Goal: Find contact information: Find contact information

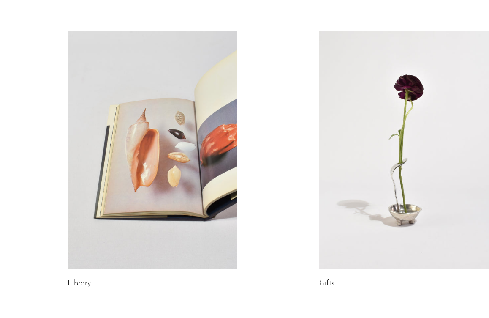
scroll to position [480, 0]
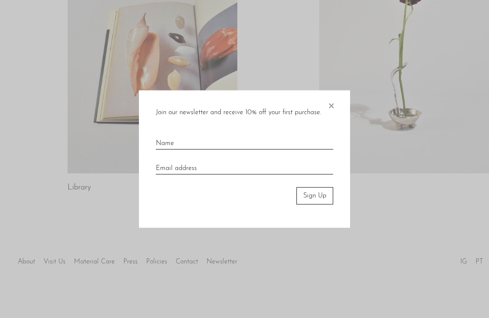
click at [333, 105] on span "×" at bounding box center [331, 103] width 8 height 27
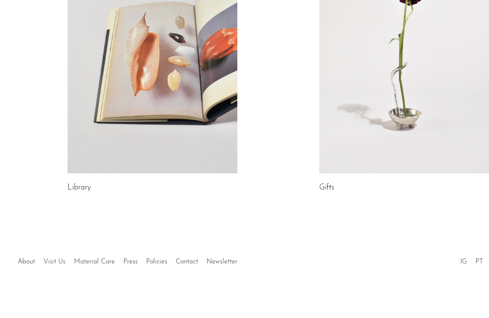
click at [47, 260] on link "Visit Us" at bounding box center [55, 261] width 22 height 7
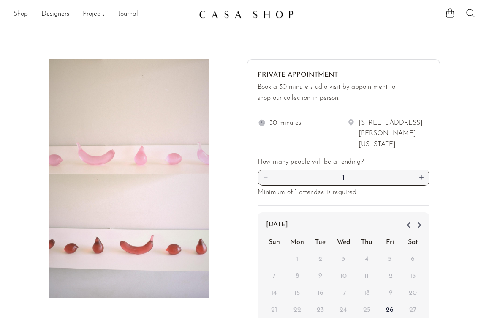
click at [25, 14] on link "Shop" at bounding box center [21, 14] width 14 height 11
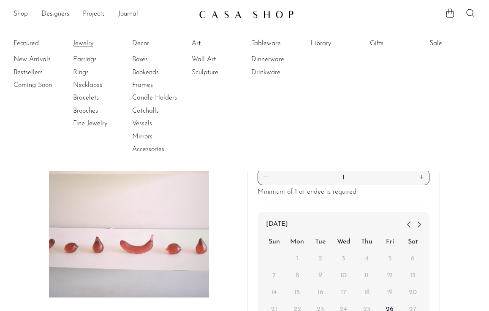
click at [79, 44] on link "Jewelry" at bounding box center [104, 43] width 63 height 9
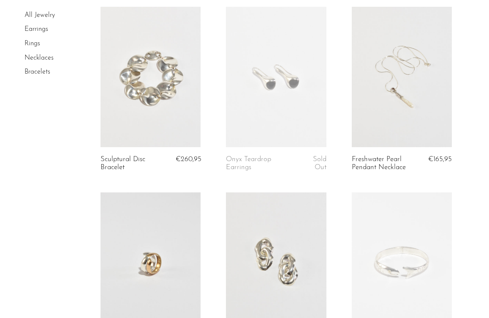
scroll to position [75, 0]
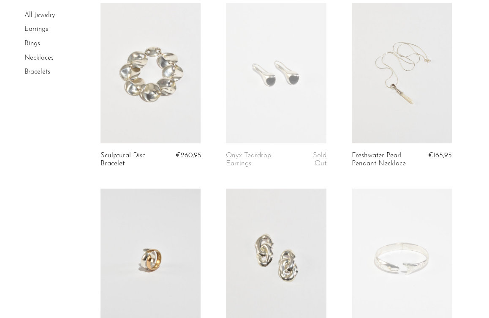
click at [122, 80] on link at bounding box center [151, 73] width 100 height 140
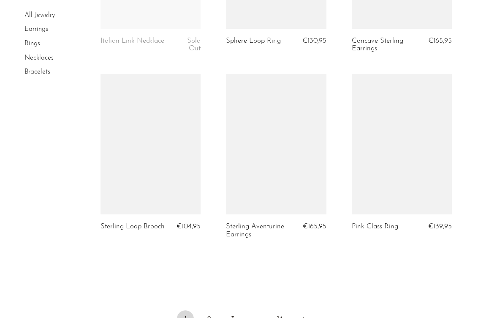
scroll to position [2152, 0]
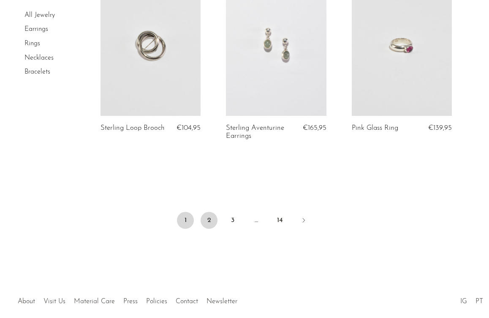
click at [208, 218] on link "2" at bounding box center [209, 220] width 17 height 17
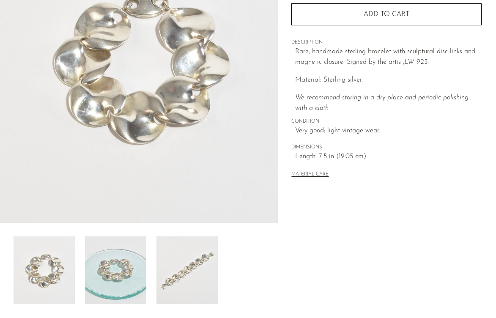
scroll to position [232, 0]
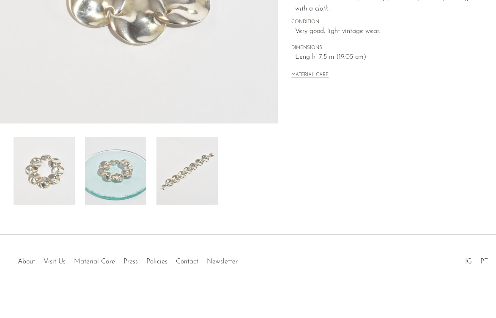
click at [120, 155] on img at bounding box center [115, 171] width 61 height 68
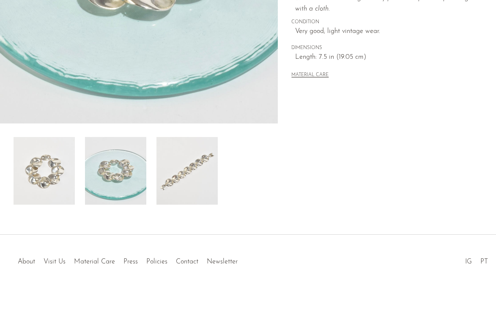
click at [176, 172] on img at bounding box center [186, 171] width 61 height 68
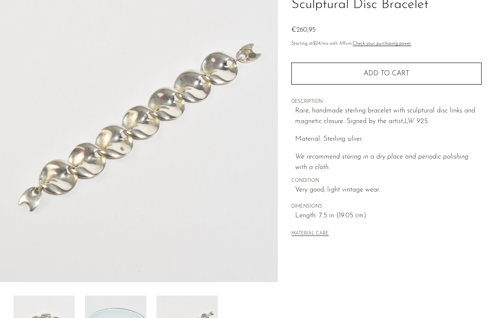
scroll to position [68, 0]
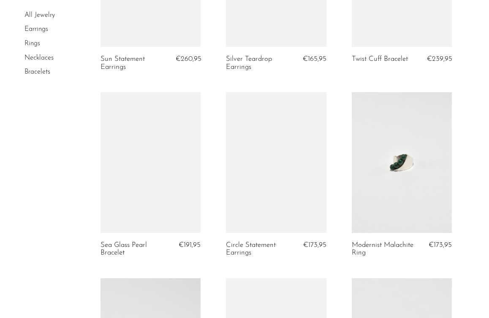
scroll to position [925, 0]
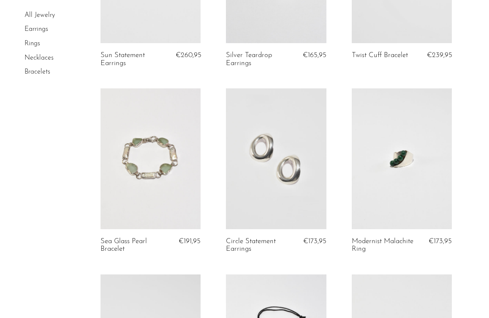
click at [191, 213] on link at bounding box center [151, 158] width 100 height 140
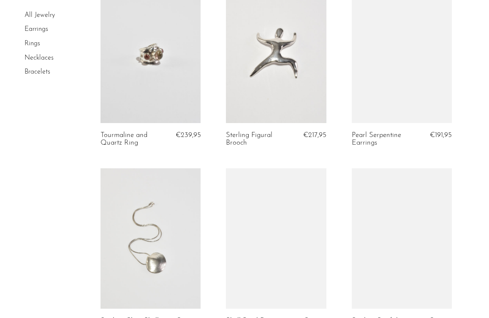
scroll to position [2072, 0]
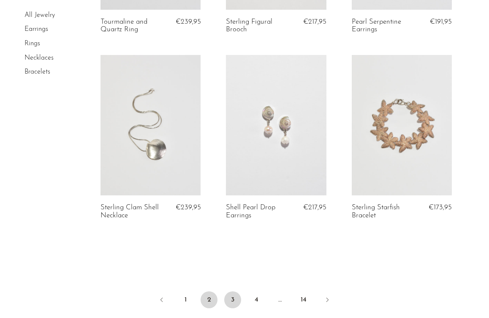
click at [232, 297] on link "3" at bounding box center [232, 299] width 17 height 17
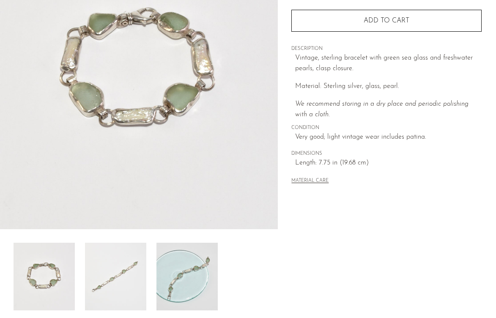
scroll to position [232, 0]
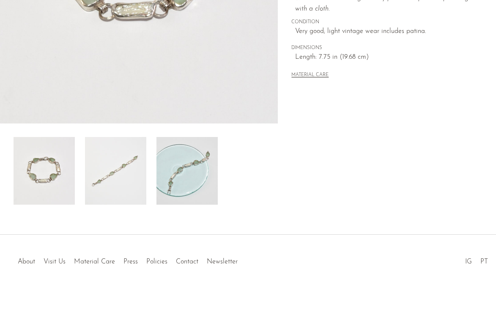
click at [190, 204] on div "Sea Glass Pearl Bracelet €191,95" at bounding box center [248, 20] width 496 height 428
click at [190, 188] on img at bounding box center [186, 171] width 61 height 68
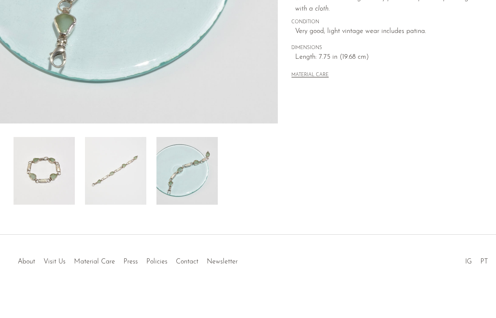
click at [141, 176] on img at bounding box center [115, 171] width 61 height 68
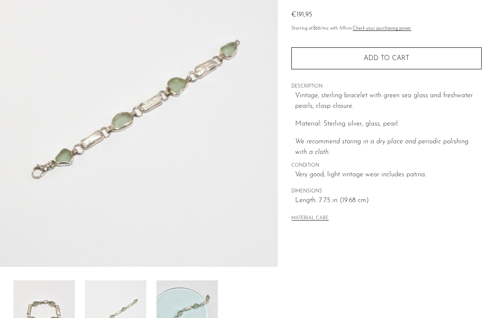
scroll to position [77, 0]
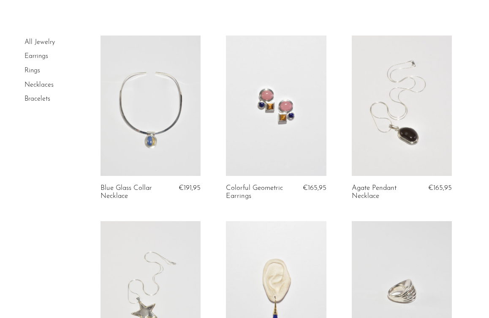
scroll to position [41, 0]
click at [278, 136] on link at bounding box center [276, 106] width 100 height 140
click at [118, 157] on link at bounding box center [151, 106] width 100 height 140
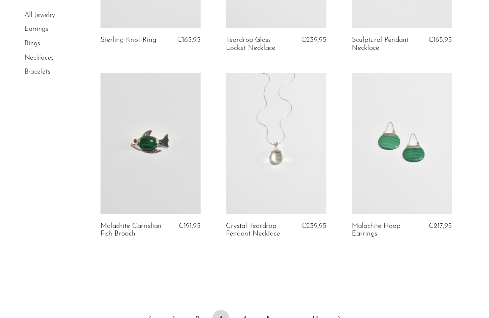
scroll to position [2132, 0]
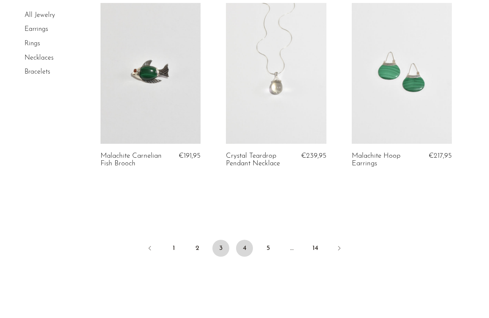
click at [241, 248] on link "4" at bounding box center [244, 248] width 17 height 17
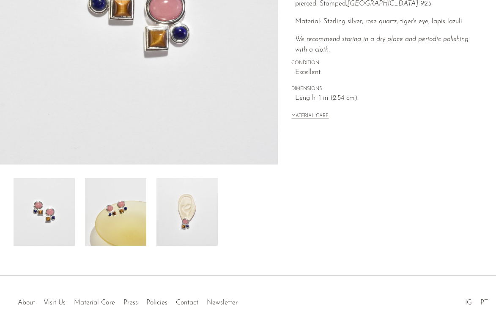
scroll to position [232, 0]
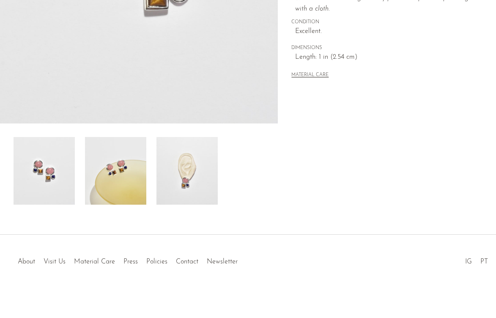
click at [177, 168] on img at bounding box center [186, 171] width 61 height 68
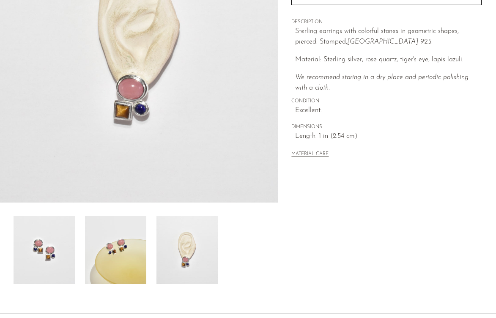
scroll to position [158, 0]
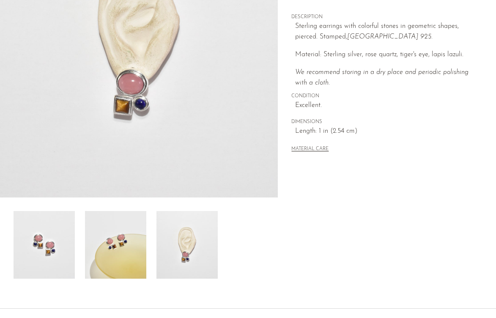
click at [116, 246] on img at bounding box center [115, 245] width 61 height 68
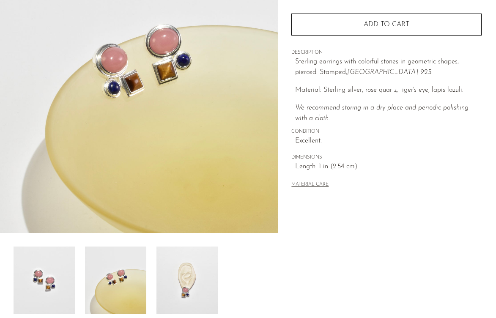
scroll to position [125, 0]
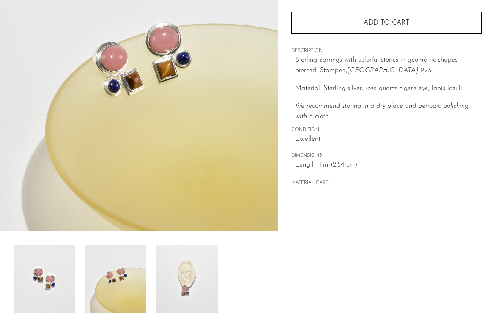
click at [55, 259] on img at bounding box center [44, 279] width 61 height 68
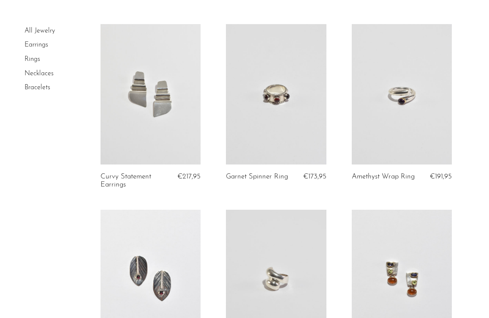
scroll to position [106, 0]
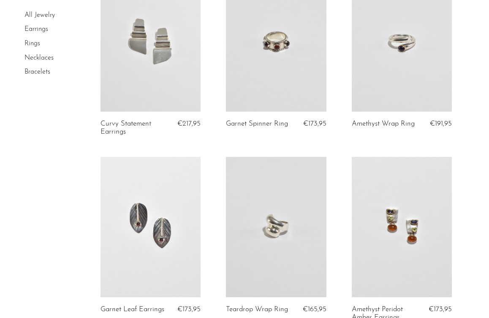
click at [401, 84] on link at bounding box center [402, 41] width 100 height 140
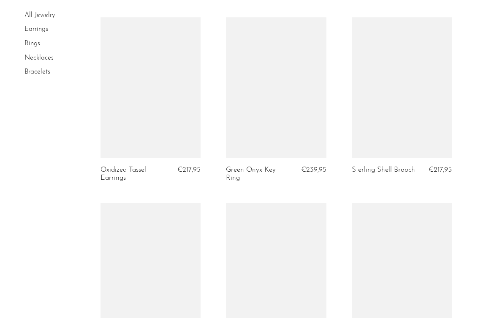
scroll to position [1724, 0]
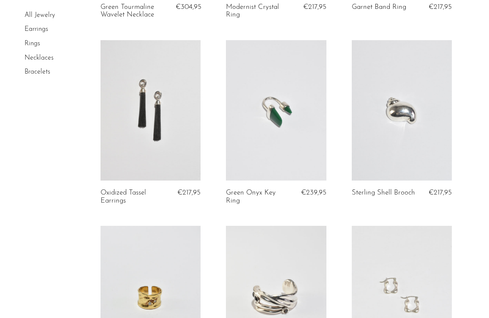
click at [284, 90] on link at bounding box center [276, 110] width 100 height 140
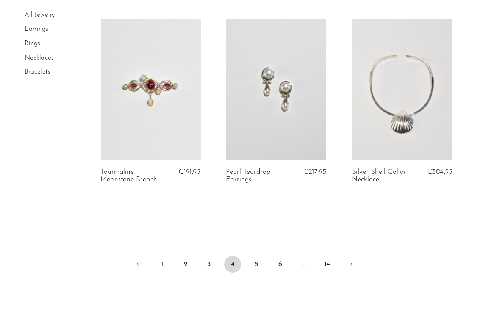
scroll to position [2134, 0]
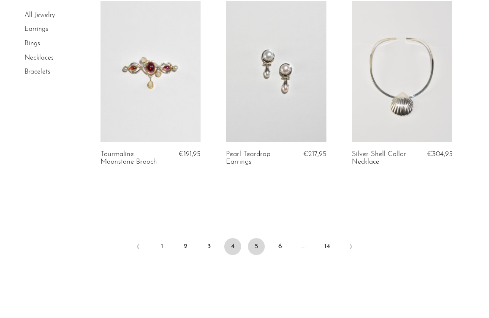
click at [255, 238] on link "5" at bounding box center [256, 246] width 17 height 17
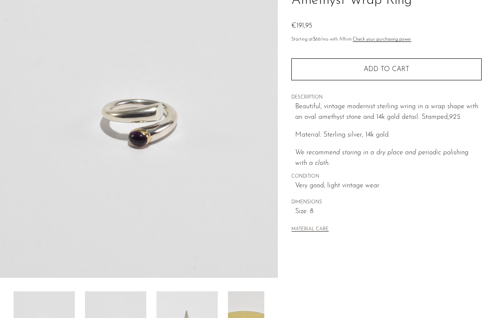
scroll to position [232, 0]
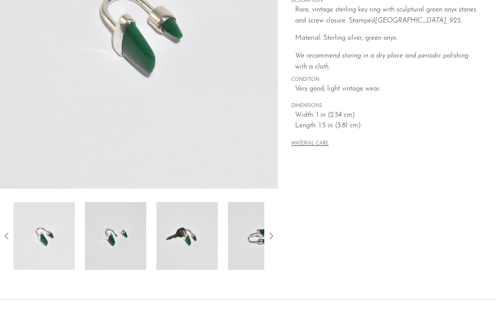
scroll to position [170, 0]
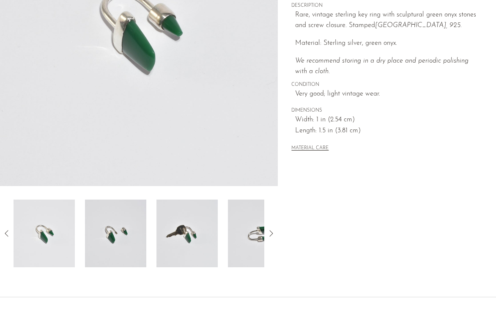
click at [206, 254] on img at bounding box center [186, 233] width 61 height 68
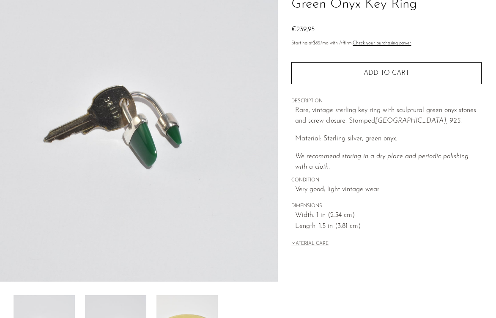
scroll to position [72, 0]
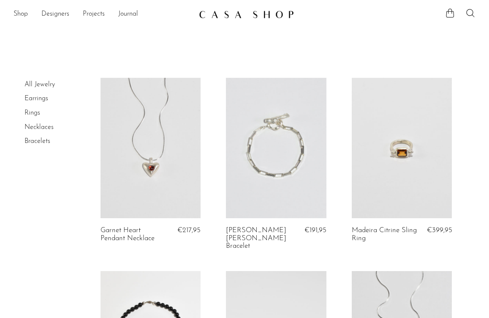
click at [271, 196] on link at bounding box center [276, 148] width 100 height 140
click at [274, 183] on link at bounding box center [276, 148] width 100 height 140
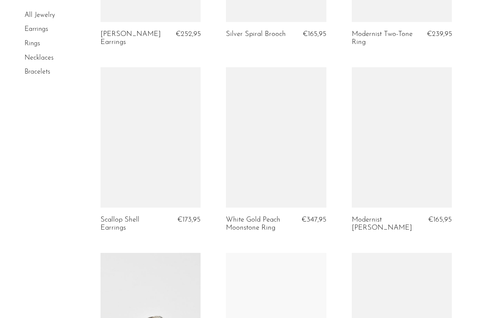
scroll to position [1566, 0]
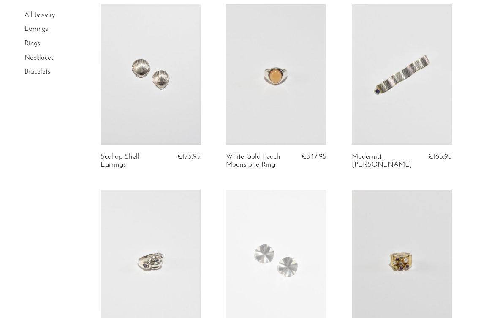
click at [374, 82] on link at bounding box center [402, 74] width 100 height 140
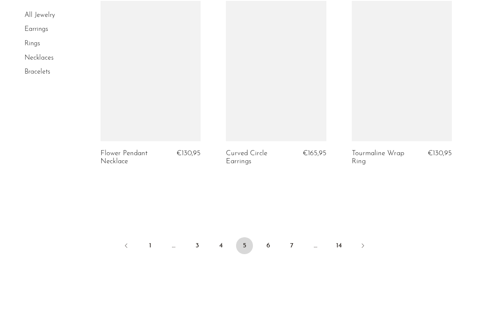
scroll to position [2155, 0]
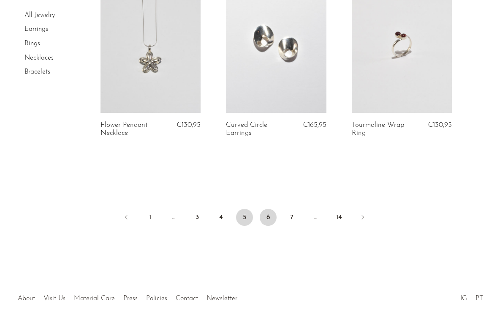
click at [272, 209] on link "6" at bounding box center [268, 217] width 17 height 17
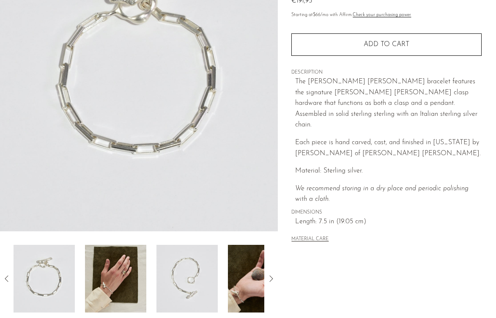
scroll to position [127, 0]
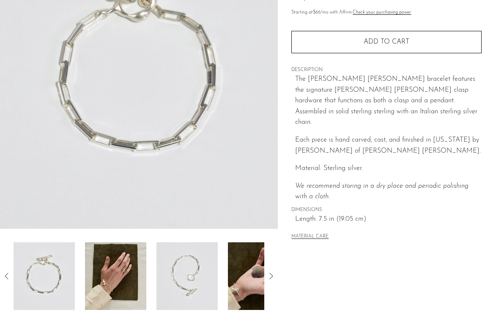
click at [125, 258] on img at bounding box center [115, 276] width 61 height 68
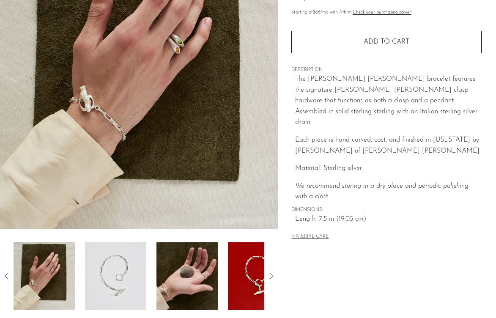
click at [122, 270] on img at bounding box center [115, 276] width 61 height 68
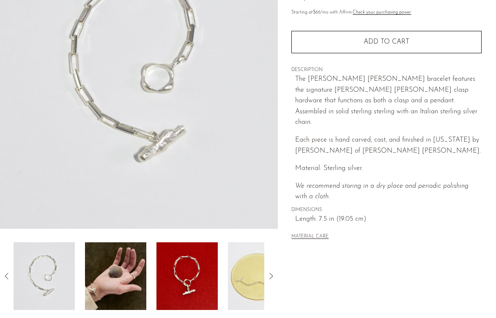
click at [165, 273] on img at bounding box center [186, 276] width 61 height 68
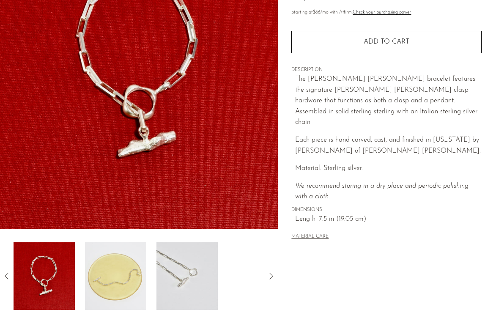
click at [196, 273] on img at bounding box center [186, 276] width 61 height 68
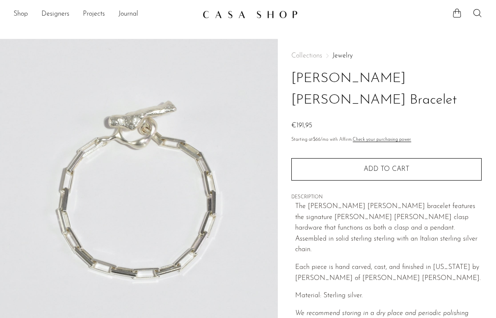
click at [219, 191] on img at bounding box center [139, 197] width 278 height 317
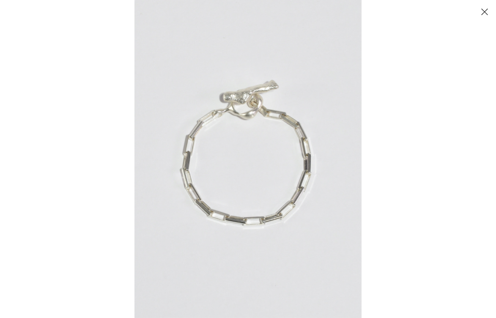
click at [488, 11] on button "Close" at bounding box center [484, 11] width 15 height 15
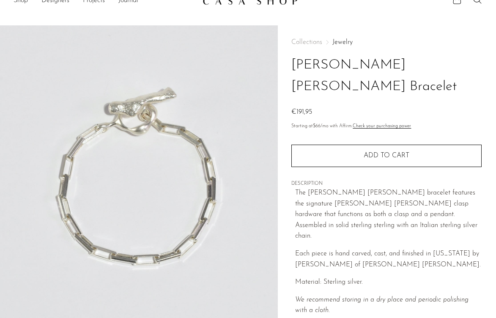
scroll to position [14, 0]
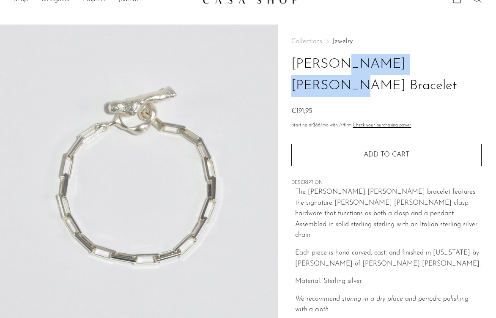
drag, startPoint x: 292, startPoint y: 62, endPoint x: 392, endPoint y: 68, distance: 100.4
click at [392, 68] on h1 "Dunton Ellerkamp Bracelet" at bounding box center [386, 75] width 190 height 43
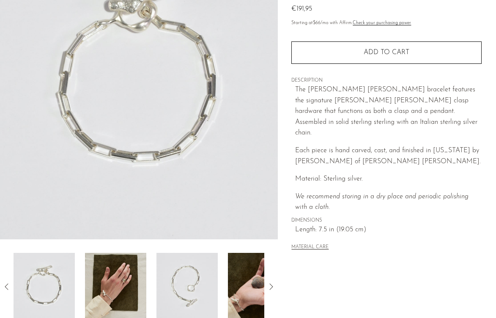
scroll to position [119, 0]
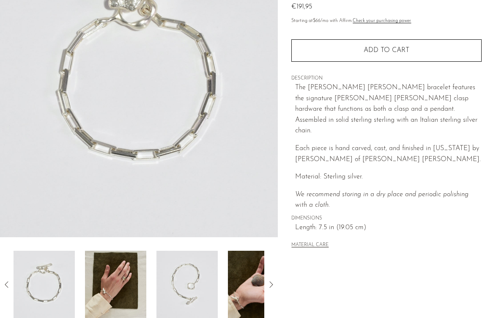
copy h1 "Dunton Ellerkamp"
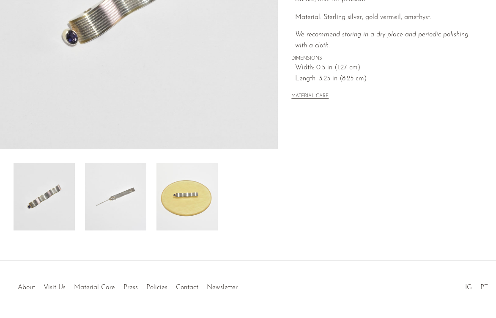
scroll to position [232, 0]
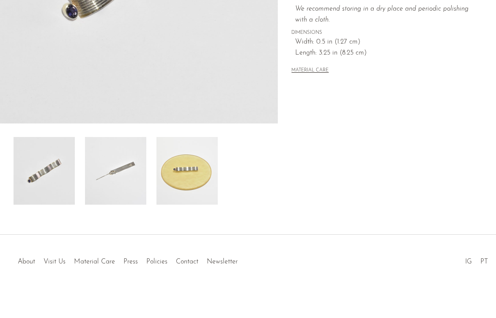
click at [136, 145] on img at bounding box center [115, 171] width 61 height 68
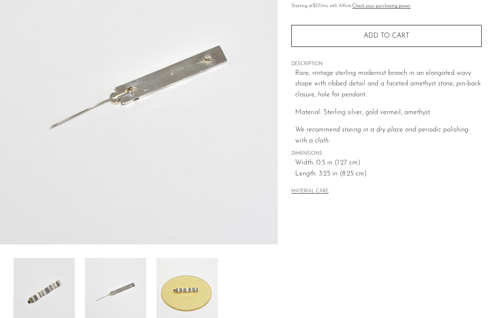
scroll to position [115, 0]
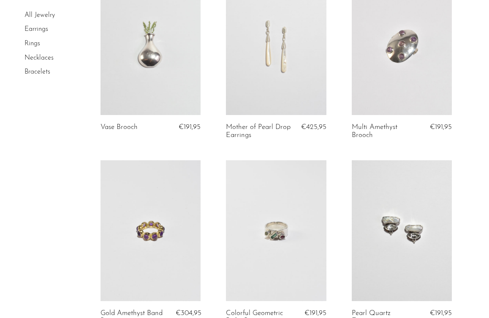
scroll to position [288, 0]
click at [197, 73] on link at bounding box center [151, 45] width 100 height 140
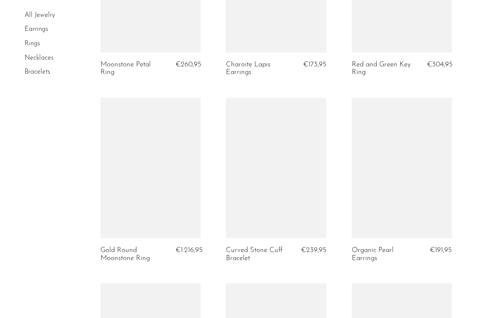
scroll to position [958, 0]
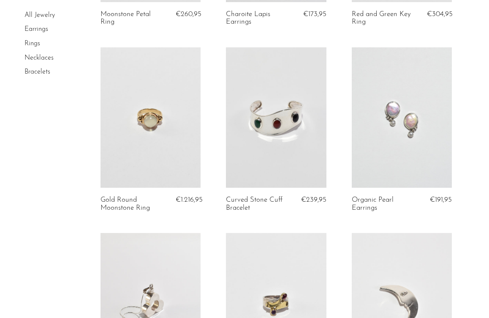
click at [292, 158] on link at bounding box center [276, 117] width 100 height 140
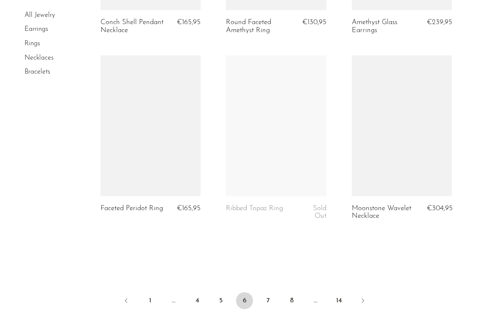
scroll to position [2079, 0]
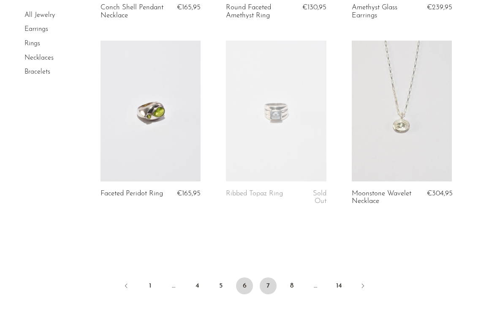
click at [266, 283] on link "7" at bounding box center [268, 285] width 17 height 17
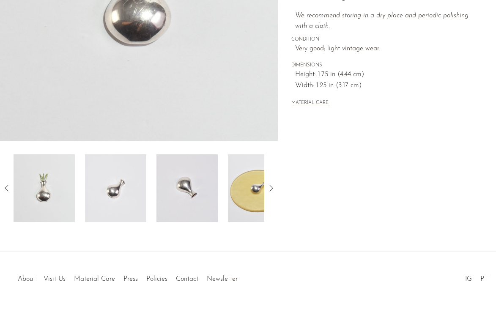
scroll to position [232, 0]
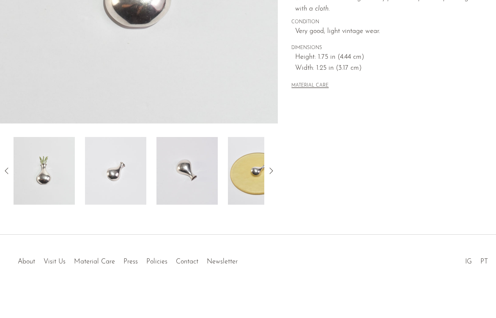
click at [125, 163] on img at bounding box center [115, 171] width 61 height 68
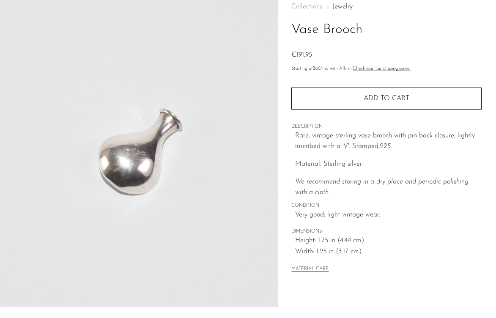
scroll to position [45, 0]
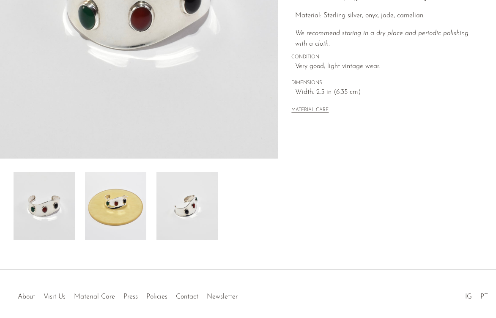
scroll to position [232, 0]
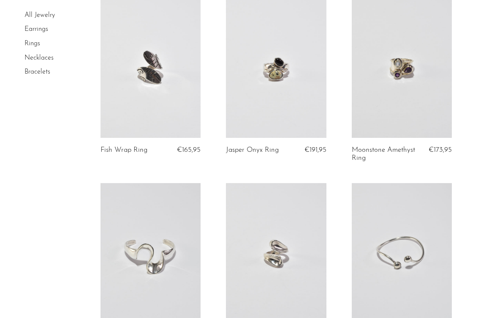
scroll to position [471, 0]
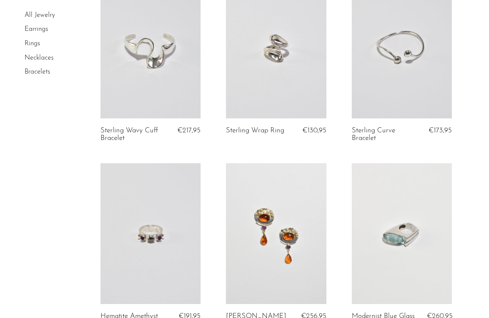
click at [133, 51] on link at bounding box center [151, 48] width 100 height 140
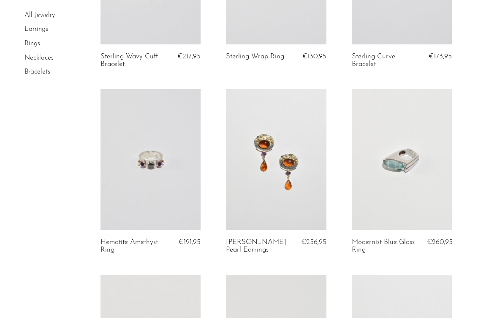
scroll to position [641, 0]
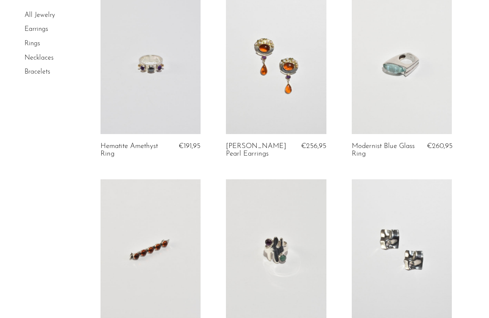
click at [417, 110] on link at bounding box center [402, 63] width 100 height 140
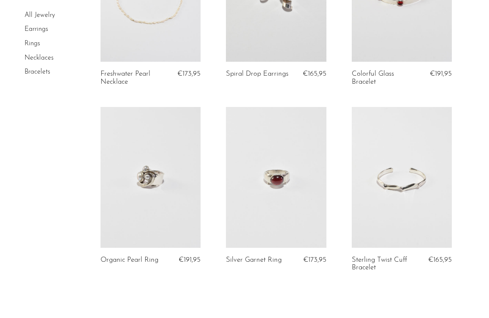
scroll to position [2113, 0]
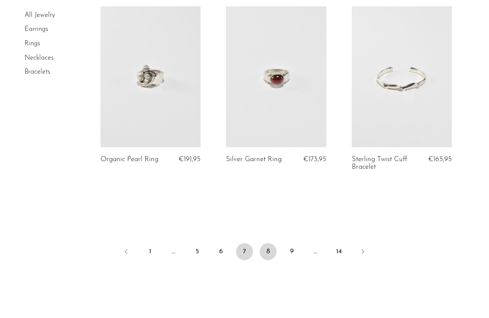
click at [266, 250] on link "8" at bounding box center [268, 251] width 17 height 17
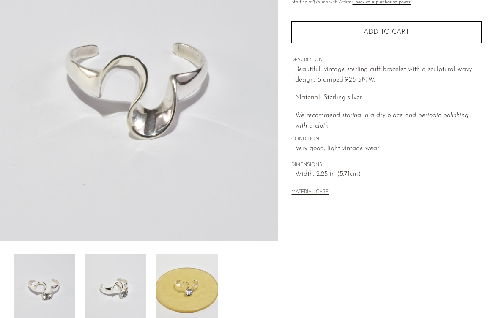
scroll to position [114, 0]
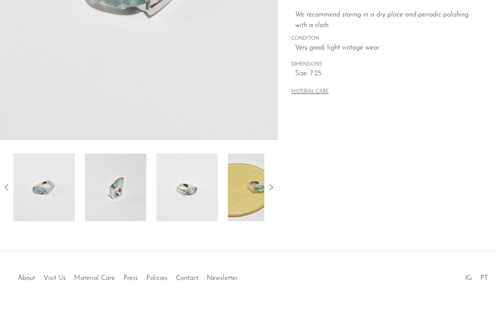
scroll to position [232, 0]
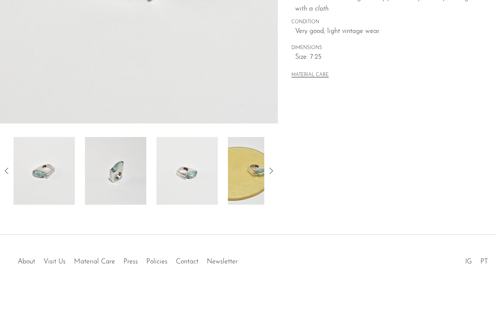
click at [199, 169] on img at bounding box center [186, 171] width 61 height 68
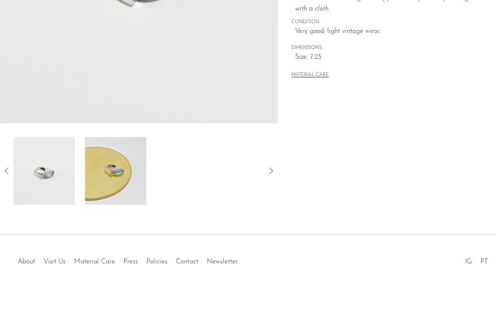
click at [125, 175] on img at bounding box center [115, 171] width 61 height 68
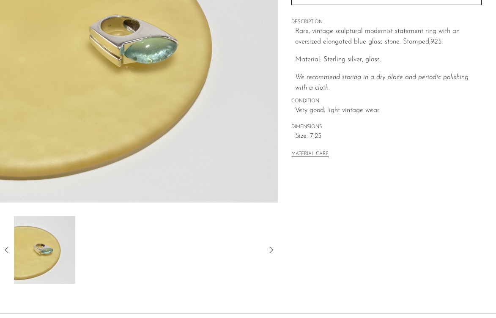
scroll to position [0, 0]
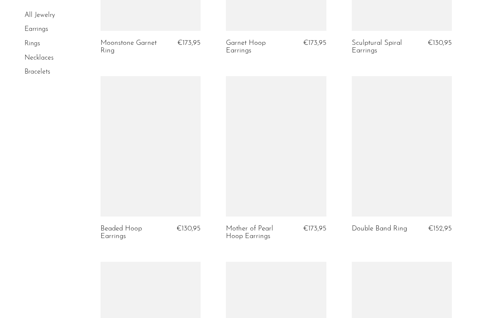
scroll to position [745, 0]
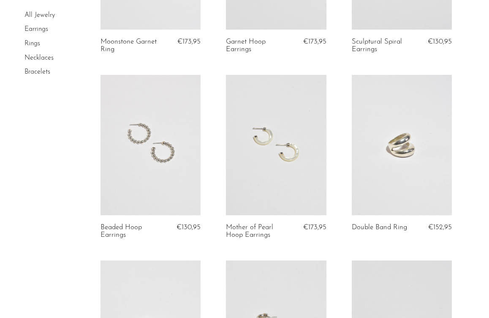
click at [380, 175] on link at bounding box center [402, 145] width 100 height 140
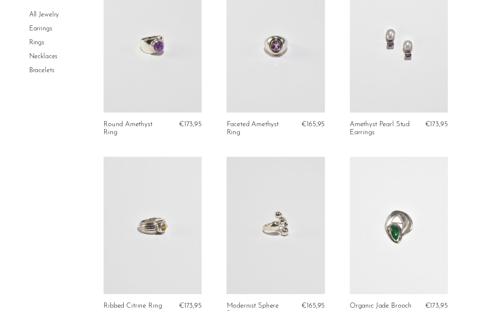
scroll to position [0, 0]
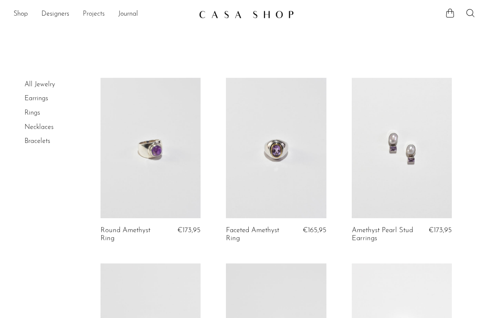
click at [96, 17] on link "Projects" at bounding box center [94, 14] width 22 height 11
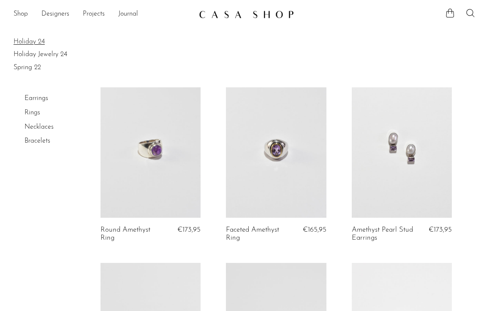
click at [41, 38] on link "Holiday 24" at bounding box center [245, 41] width 462 height 9
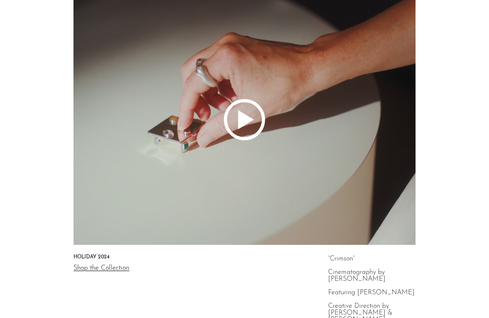
scroll to position [59, 0]
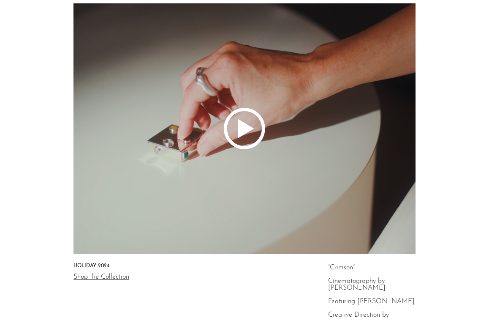
click at [244, 110] on circle at bounding box center [245, 128] width 38 height 38
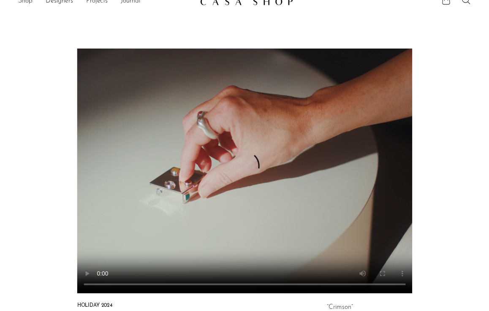
scroll to position [0, 0]
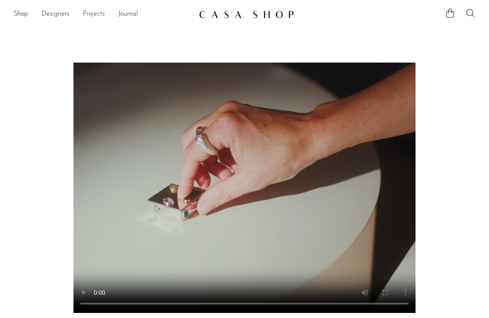
click at [98, 15] on link "Projects" at bounding box center [94, 14] width 22 height 11
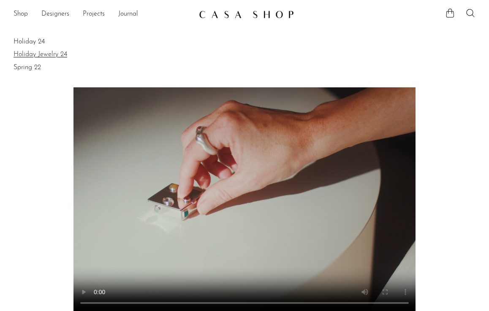
click at [52, 54] on link "Holiday Jewelry 24" at bounding box center [245, 54] width 462 height 9
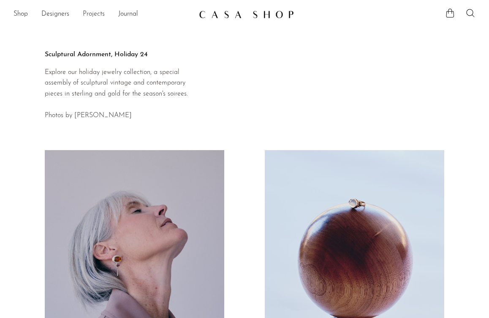
click at [90, 13] on link "Projects" at bounding box center [94, 14] width 22 height 11
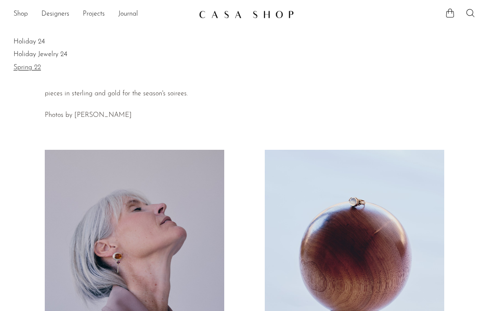
click at [33, 67] on link "Spring 22" at bounding box center [245, 67] width 462 height 9
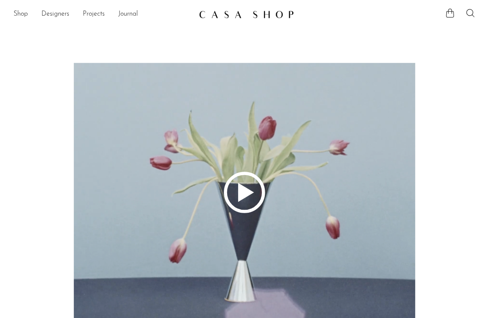
click at [254, 194] on icon at bounding box center [245, 192] width 462 height 259
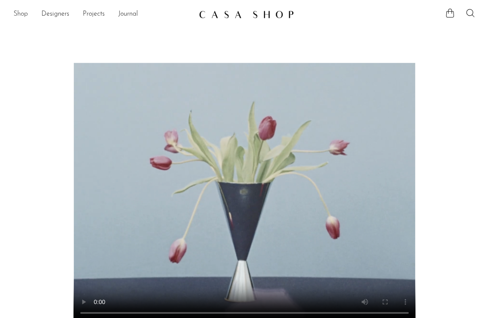
click at [14, 14] on link "Shop" at bounding box center [21, 14] width 14 height 11
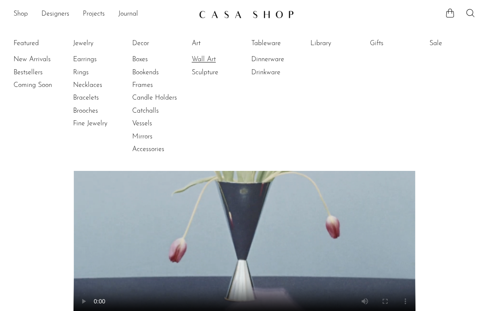
click at [200, 60] on link "Wall Art" at bounding box center [223, 59] width 63 height 9
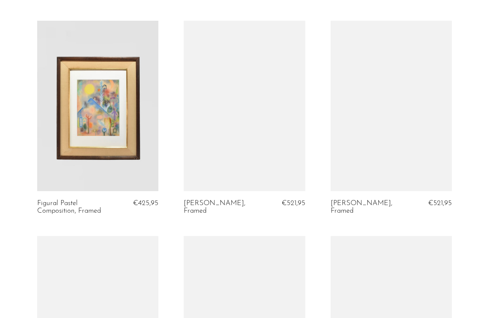
scroll to position [488, 0]
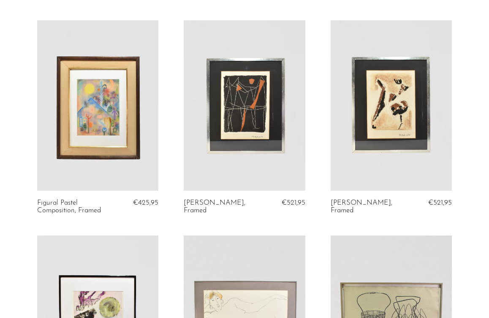
click at [244, 83] on link at bounding box center [244, 105] width 121 height 170
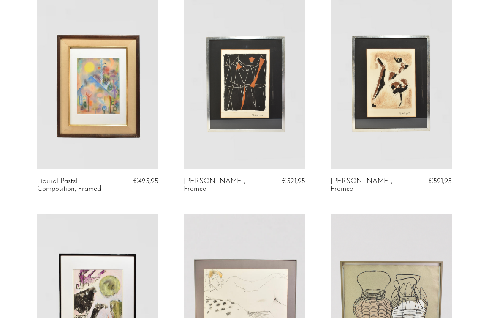
scroll to position [510, 0]
click at [358, 153] on link at bounding box center [391, 83] width 121 height 170
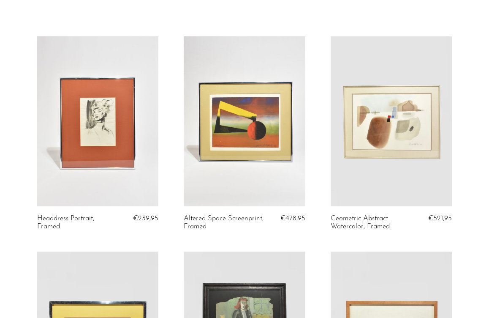
scroll to position [43, 0]
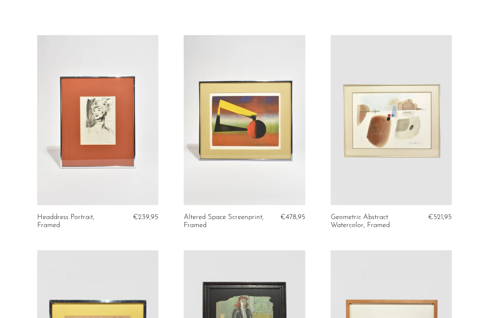
click at [273, 150] on link at bounding box center [244, 120] width 121 height 170
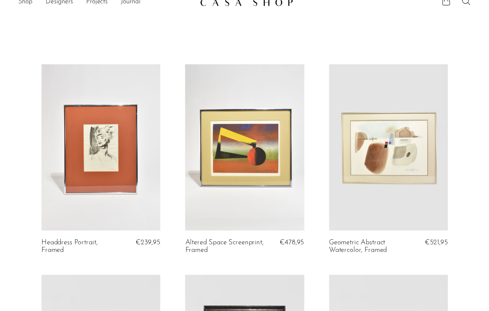
scroll to position [13, 0]
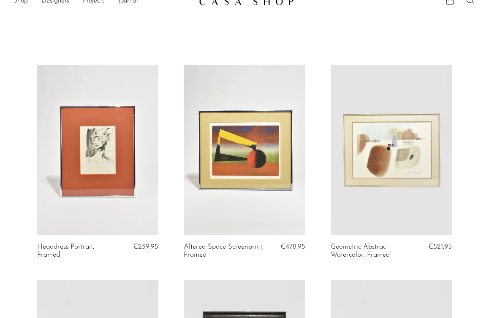
click at [24, 1] on link "Shop" at bounding box center [21, 1] width 14 height 11
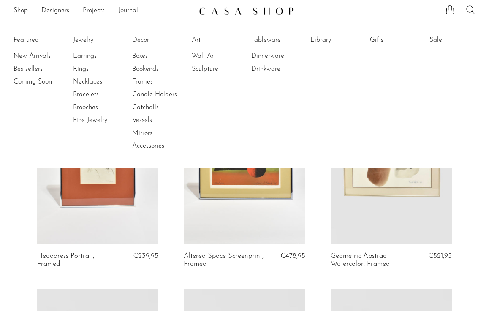
scroll to position [3, 0]
click at [257, 38] on link "Tableware" at bounding box center [282, 40] width 63 height 9
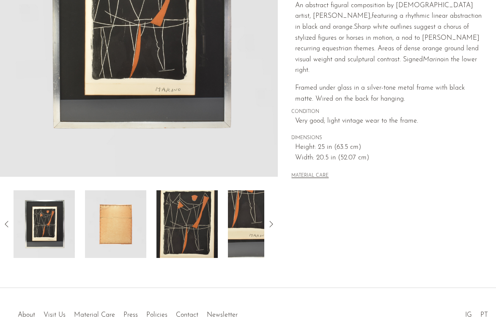
scroll to position [180, 0]
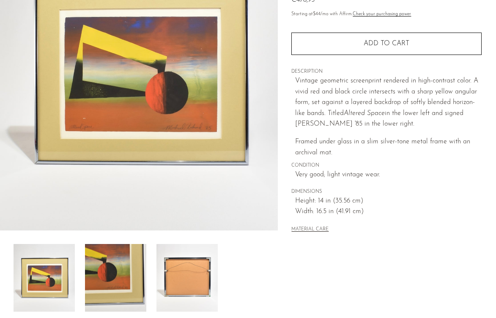
scroll to position [183, 0]
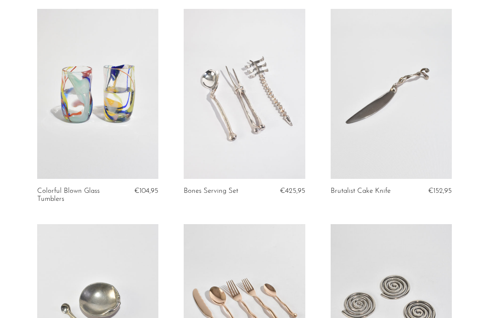
scroll to position [283, 0]
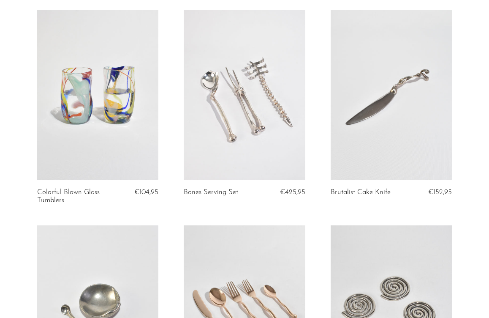
click at [112, 89] on link at bounding box center [97, 95] width 121 height 170
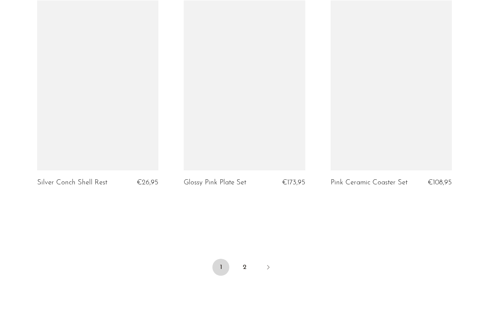
scroll to position [2421, 0]
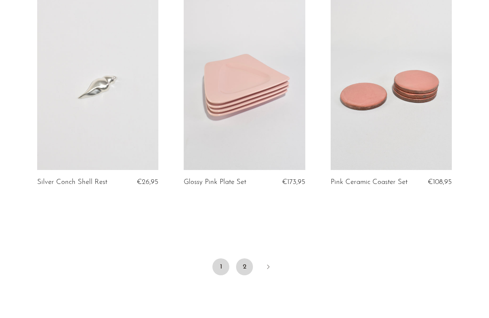
click at [243, 270] on link "2" at bounding box center [244, 266] width 17 height 17
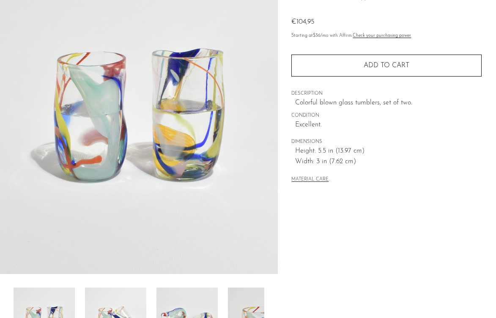
scroll to position [232, 0]
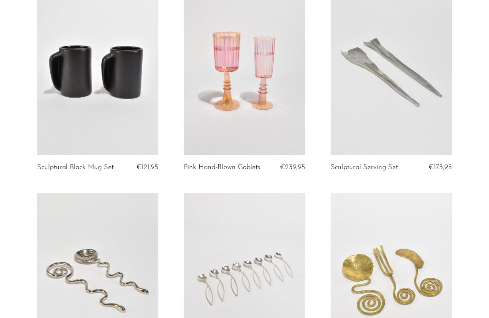
scroll to position [348, 0]
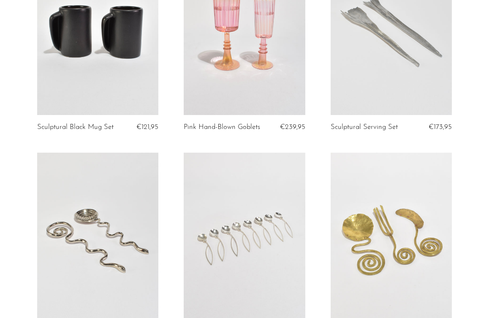
click at [115, 90] on link at bounding box center [97, 30] width 121 height 170
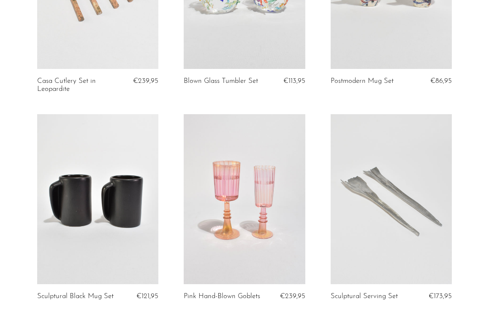
scroll to position [0, 0]
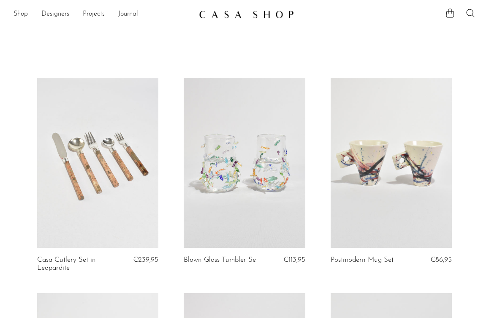
click at [64, 15] on link "Designers" at bounding box center [55, 14] width 28 height 11
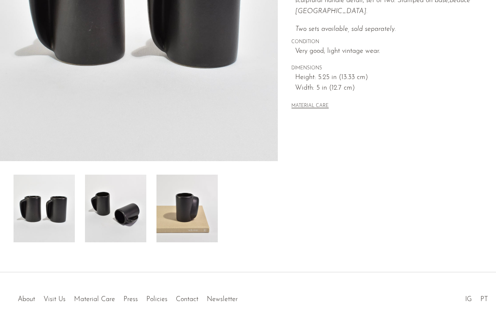
click at [117, 208] on img at bounding box center [115, 209] width 61 height 68
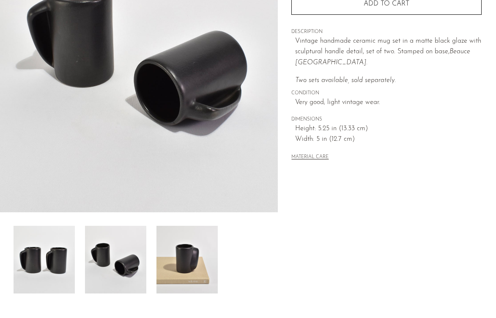
scroll to position [232, 0]
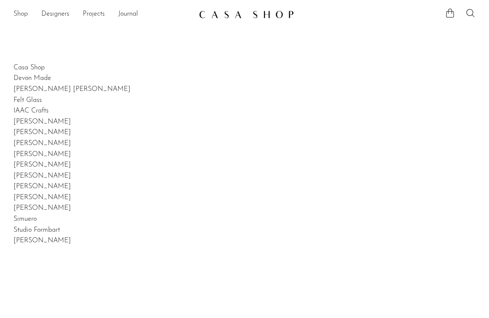
click at [23, 14] on link "Shop" at bounding box center [21, 14] width 14 height 11
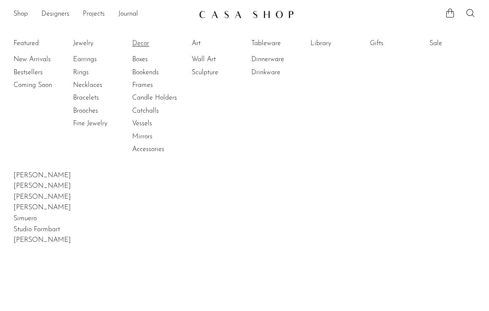
click at [147, 43] on link "Decor" at bounding box center [163, 43] width 63 height 9
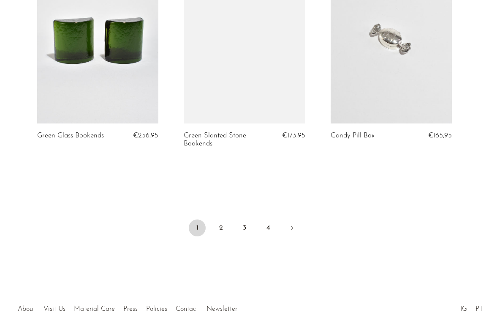
scroll to position [2471, 0]
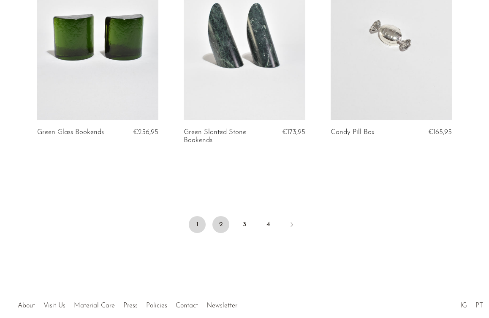
click at [224, 219] on link "2" at bounding box center [221, 224] width 17 height 17
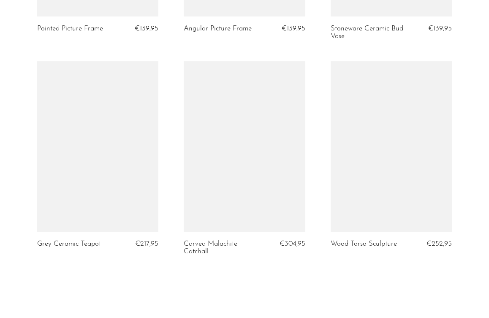
scroll to position [2508, 0]
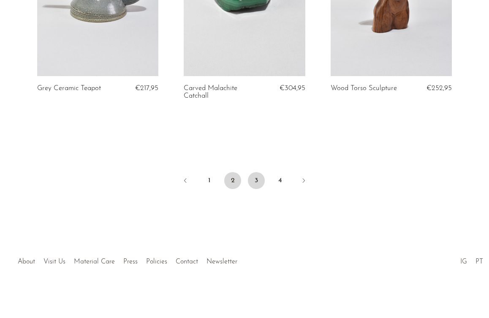
click at [257, 178] on link "3" at bounding box center [256, 180] width 17 height 17
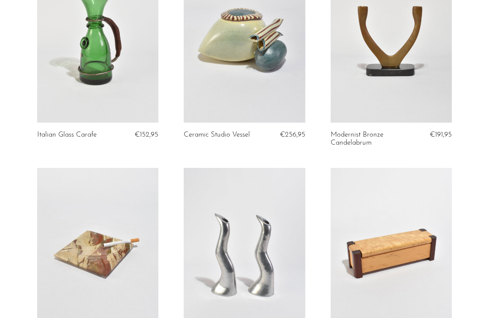
scroll to position [126, 0]
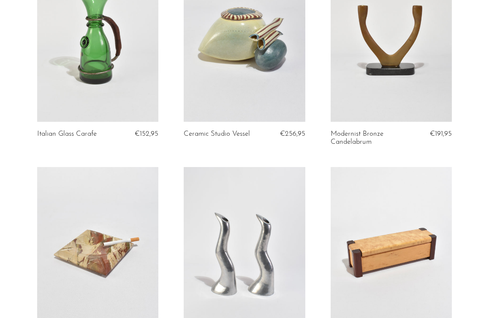
click at [257, 178] on link at bounding box center [244, 252] width 121 height 170
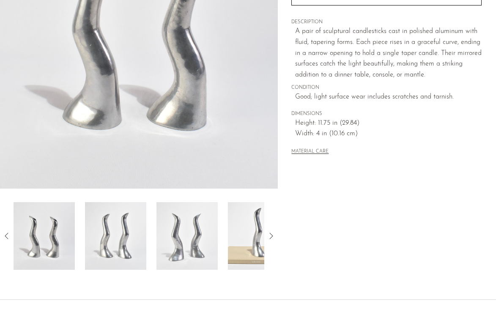
scroll to position [232, 0]
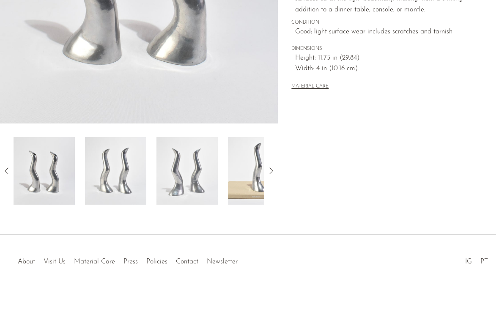
click at [56, 259] on link "Visit Us" at bounding box center [55, 261] width 22 height 7
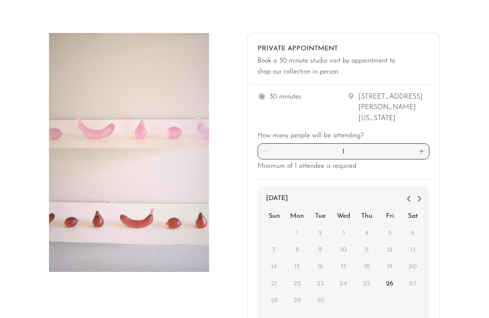
scroll to position [38, 0]
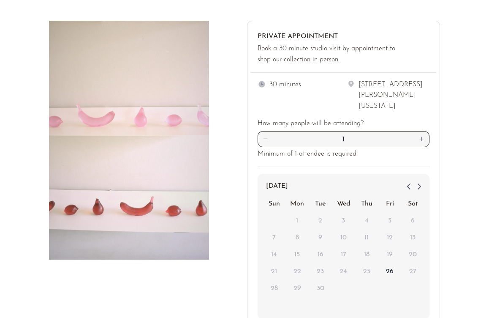
drag, startPoint x: 359, startPoint y: 82, endPoint x: 417, endPoint y: 106, distance: 63.1
click at [417, 106] on div "1906 North Hamilton Street (Suite G) Richmond, Virginia" at bounding box center [394, 95] width 71 height 33
copy div "1906 North Hamilton Street (Suite G) Richmond, Virginia"
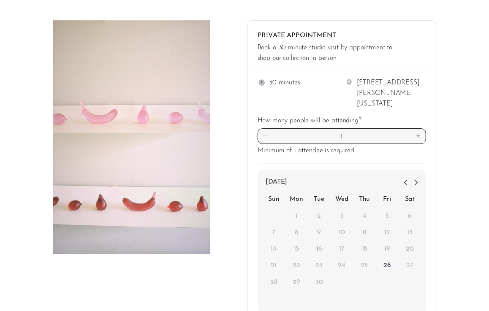
scroll to position [0, 0]
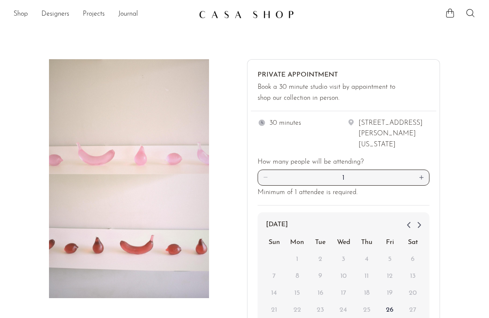
click at [236, 15] on img at bounding box center [246, 14] width 95 height 8
click at [22, 11] on link "Shop" at bounding box center [21, 14] width 14 height 11
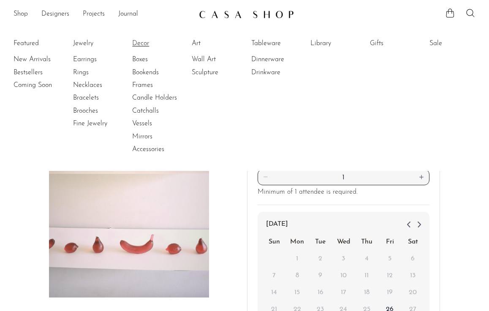
click at [148, 43] on link "Decor" at bounding box center [163, 43] width 63 height 9
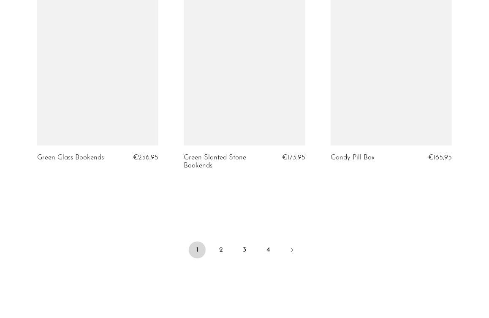
scroll to position [2508, 0]
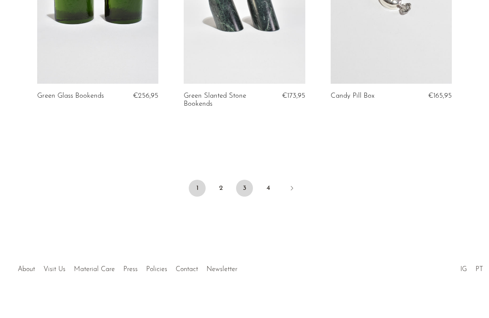
click at [247, 185] on link "3" at bounding box center [244, 188] width 17 height 17
